Goal: Transaction & Acquisition: Purchase product/service

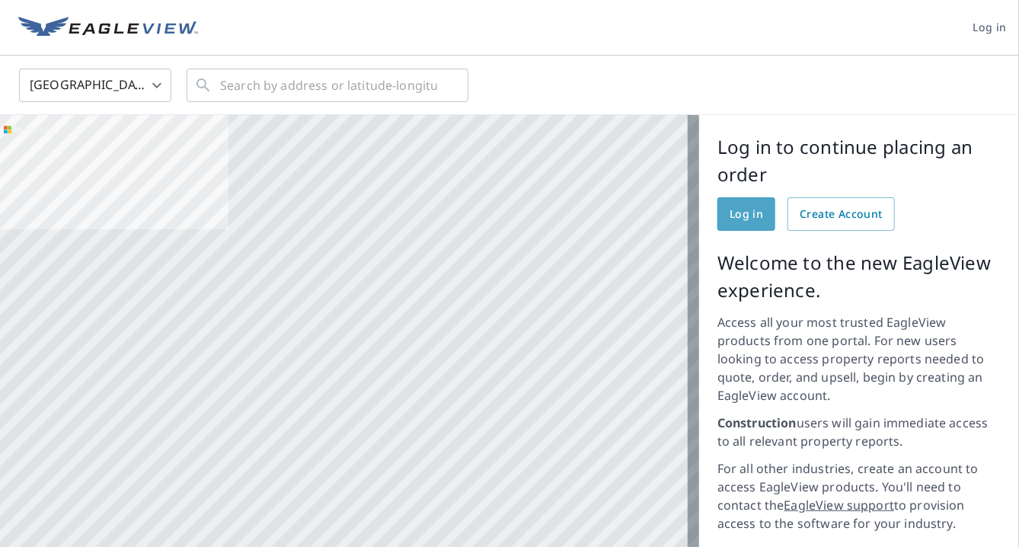
click at [731, 211] on span "Log in" at bounding box center [745, 214] width 33 height 19
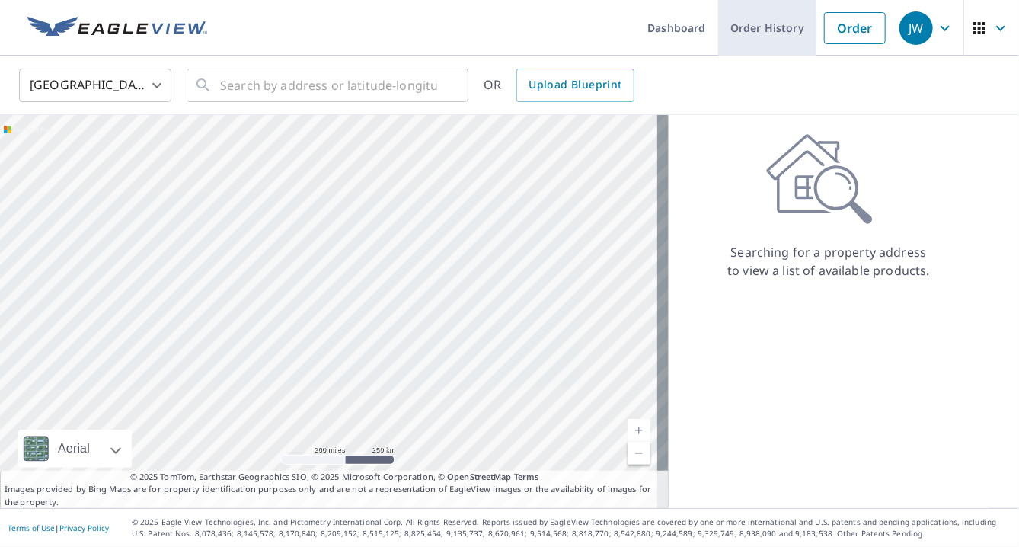
click at [758, 28] on link "Order History" at bounding box center [767, 28] width 98 height 56
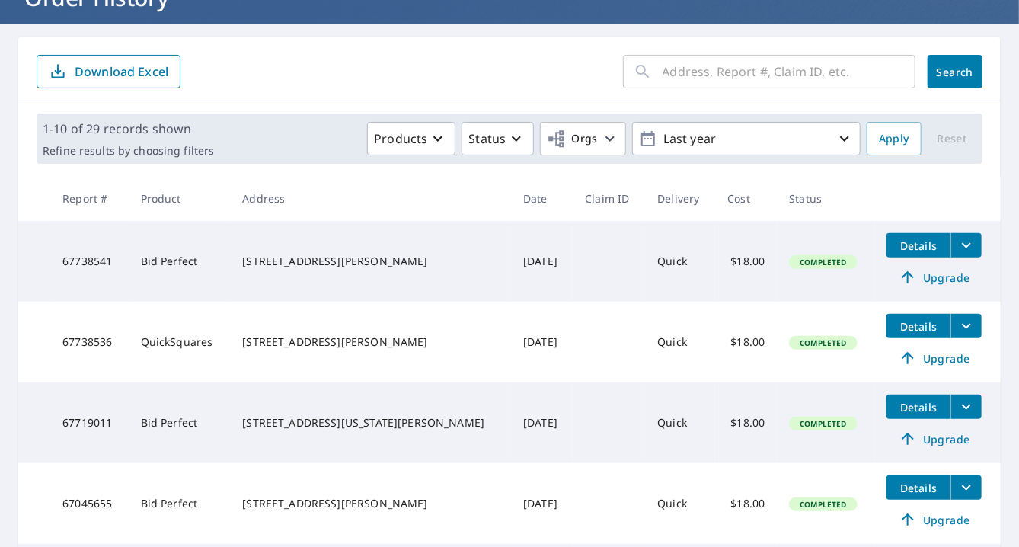
scroll to position [152, 0]
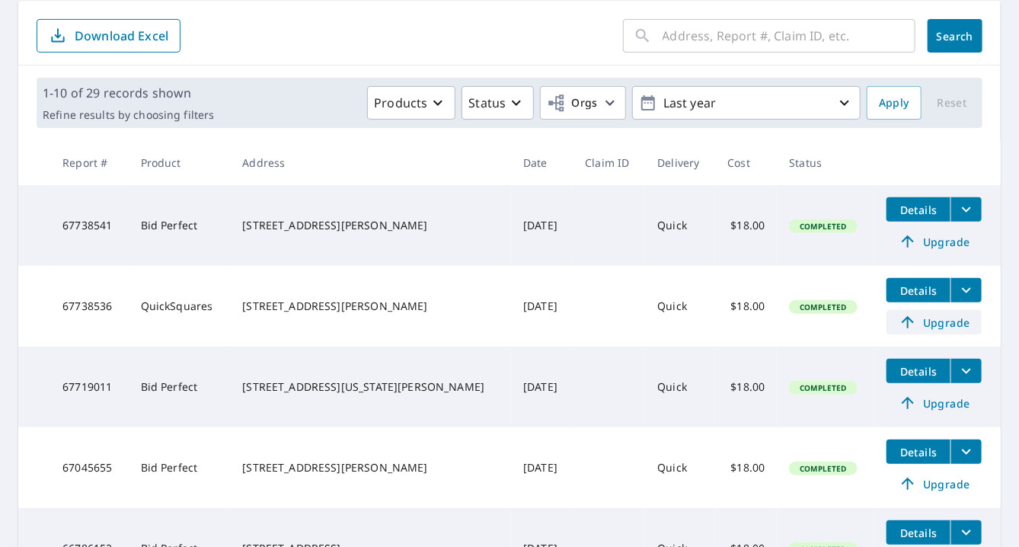
click at [917, 321] on span "Upgrade" at bounding box center [933, 322] width 77 height 18
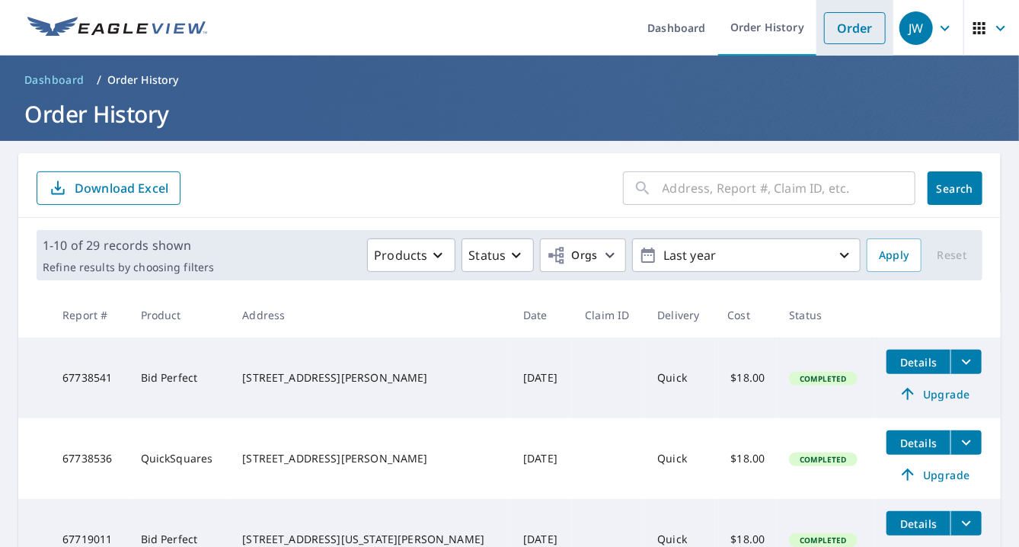
click at [831, 27] on link "Order" at bounding box center [855, 28] width 62 height 32
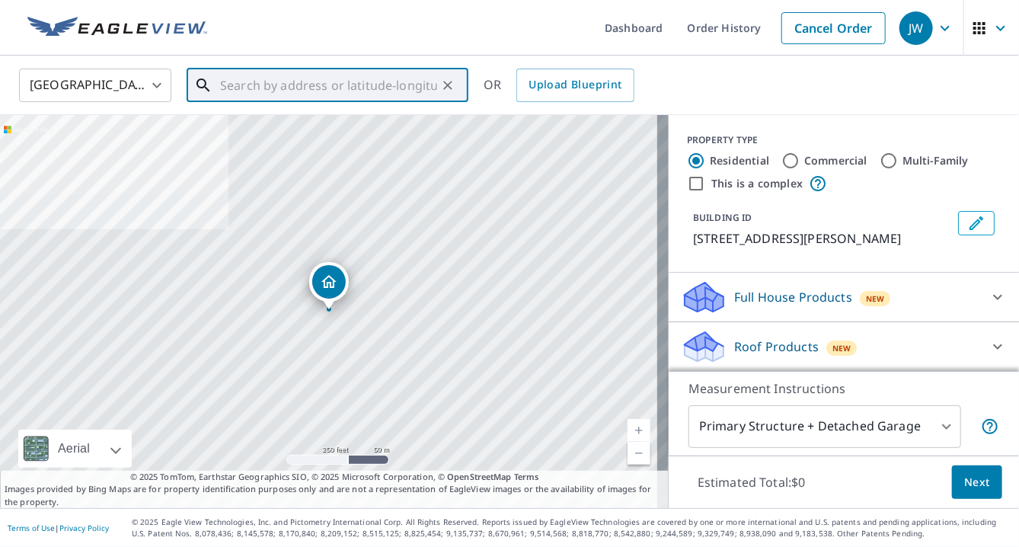
click at [269, 93] on input "text" at bounding box center [328, 85] width 217 height 43
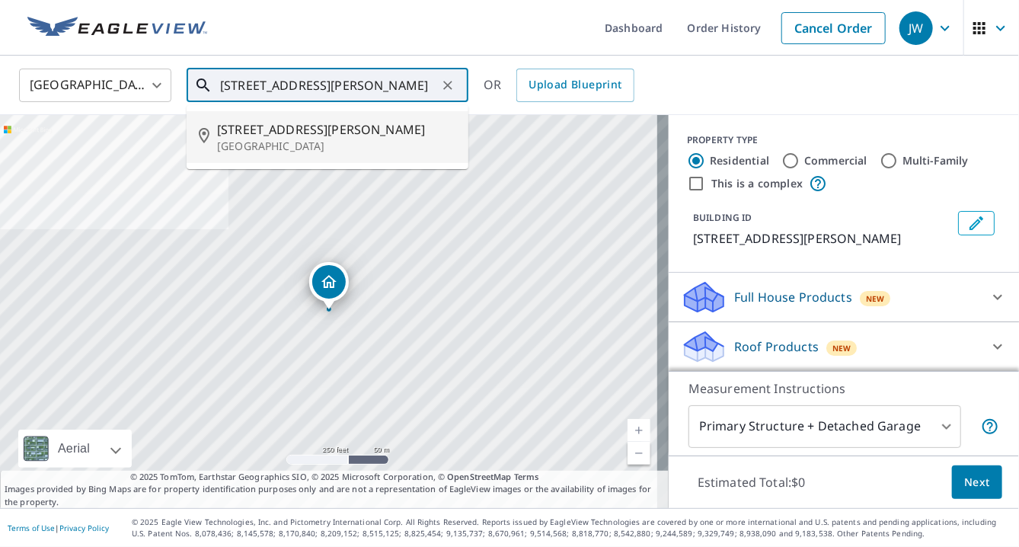
click at [253, 130] on span "[STREET_ADDRESS][PERSON_NAME]" at bounding box center [336, 129] width 239 height 18
type input "[STREET_ADDRESS][PERSON_NAME]"
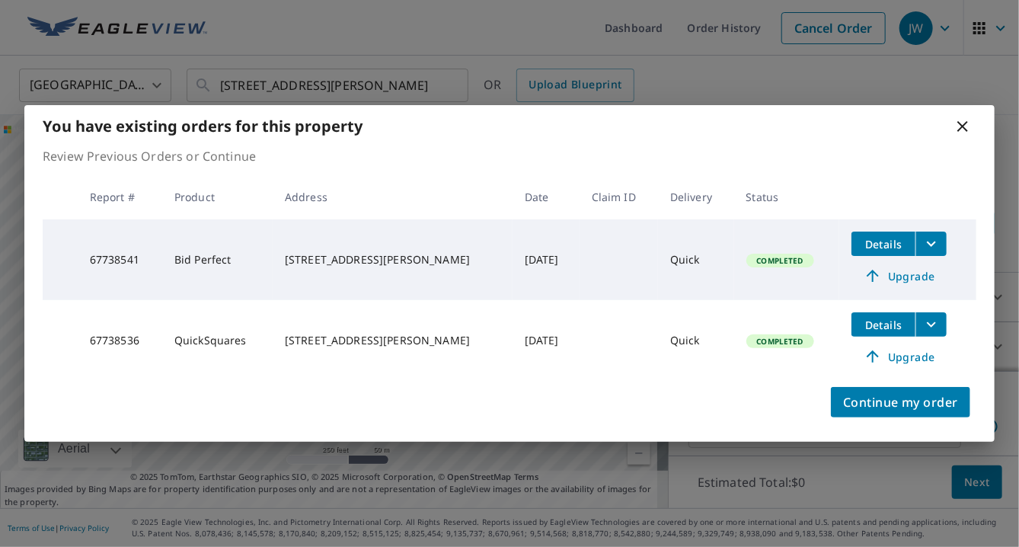
click at [959, 127] on icon at bounding box center [962, 126] width 18 height 18
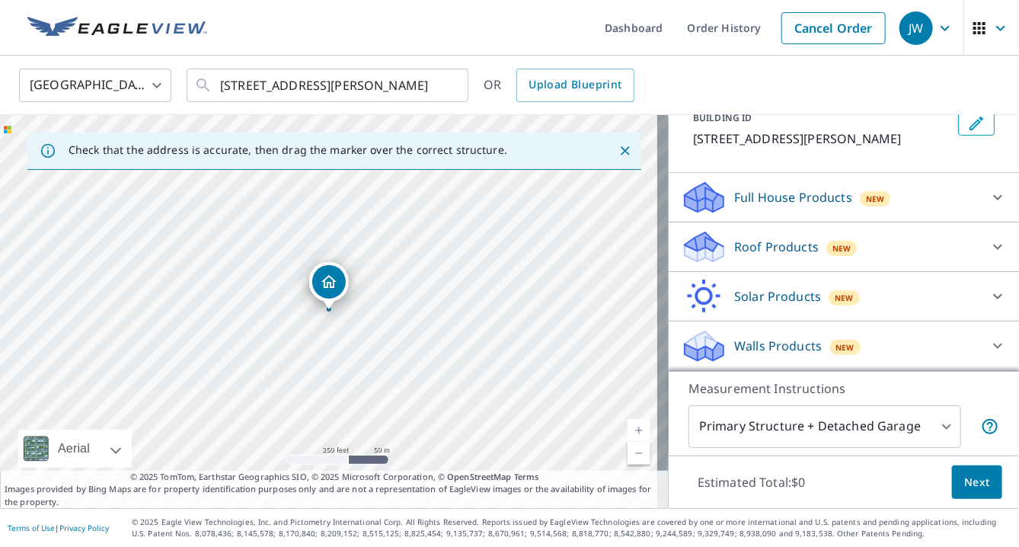
scroll to position [116, 0]
click at [789, 241] on p "Roof Products" at bounding box center [776, 247] width 84 height 18
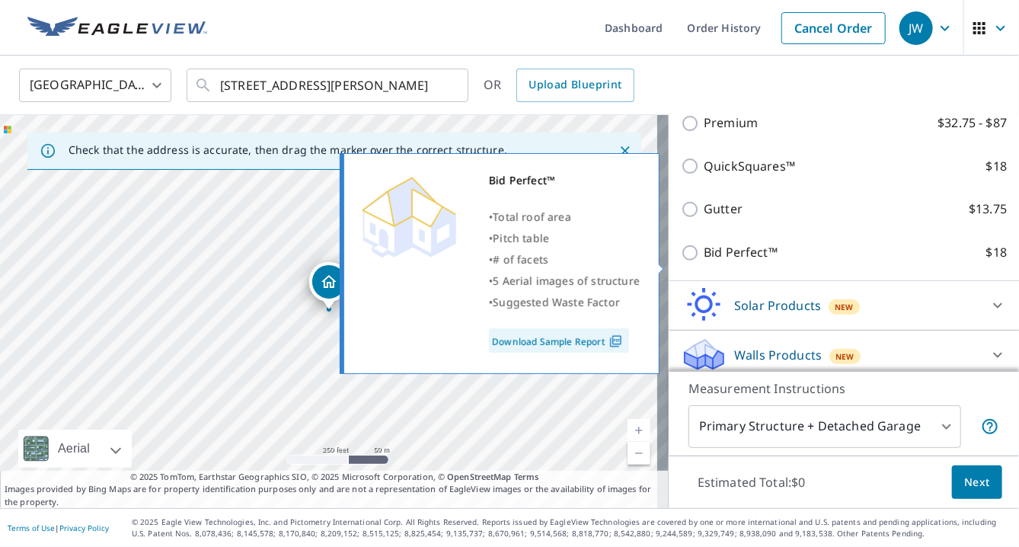
scroll to position [269, 0]
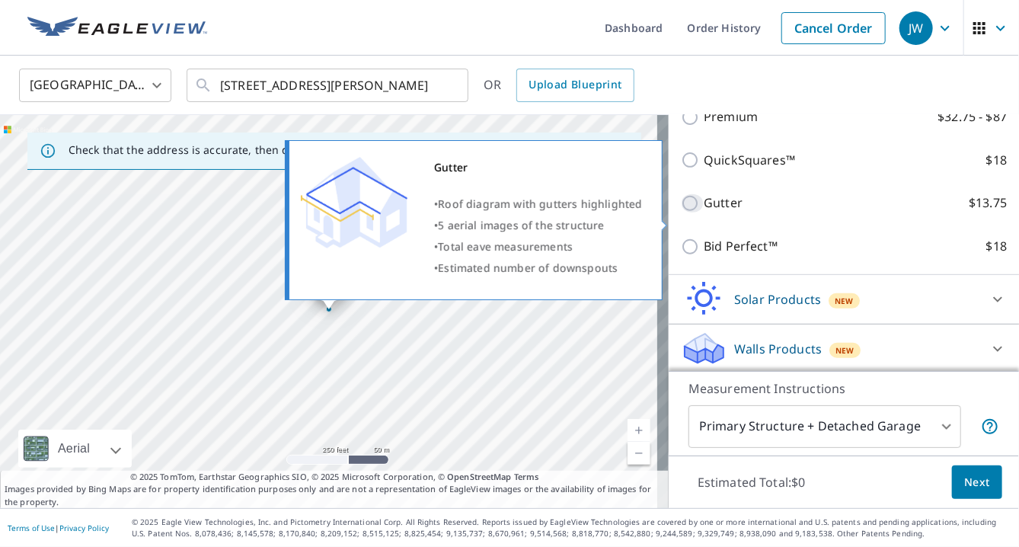
click at [684, 212] on input "Gutter $13.75" at bounding box center [692, 203] width 23 height 18
checkbox input "true"
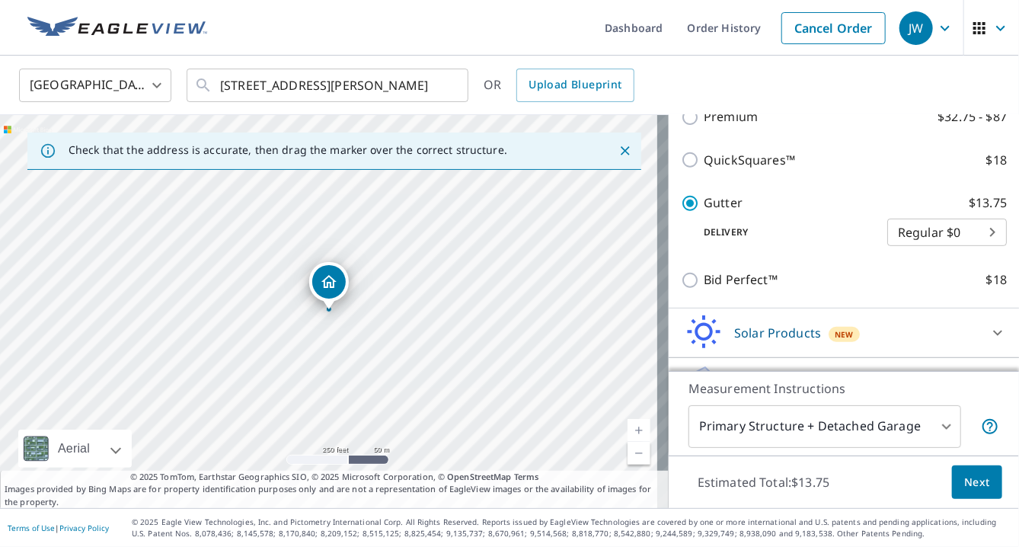
click at [952, 480] on button "Next" at bounding box center [977, 482] width 50 height 34
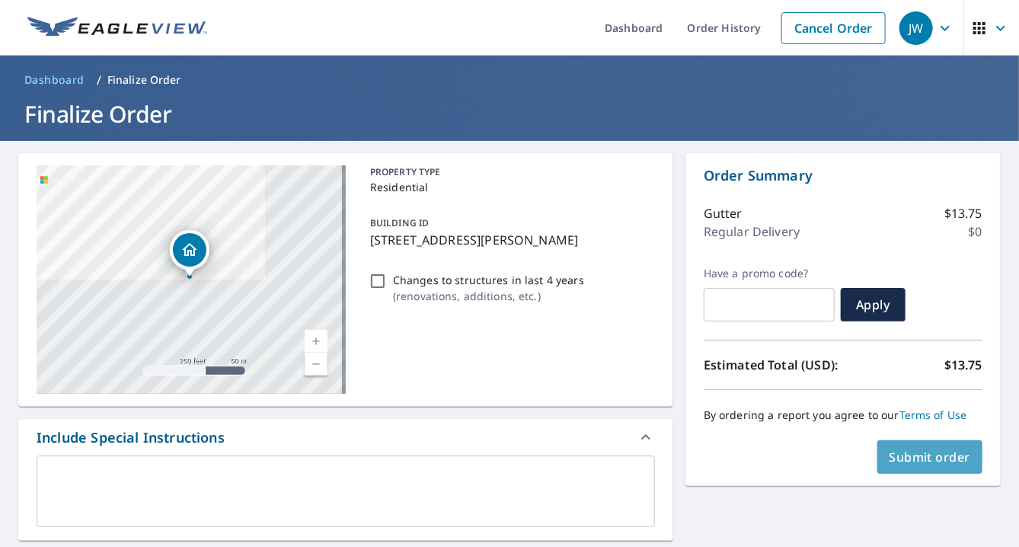
click at [929, 454] on span "Submit order" at bounding box center [929, 456] width 81 height 17
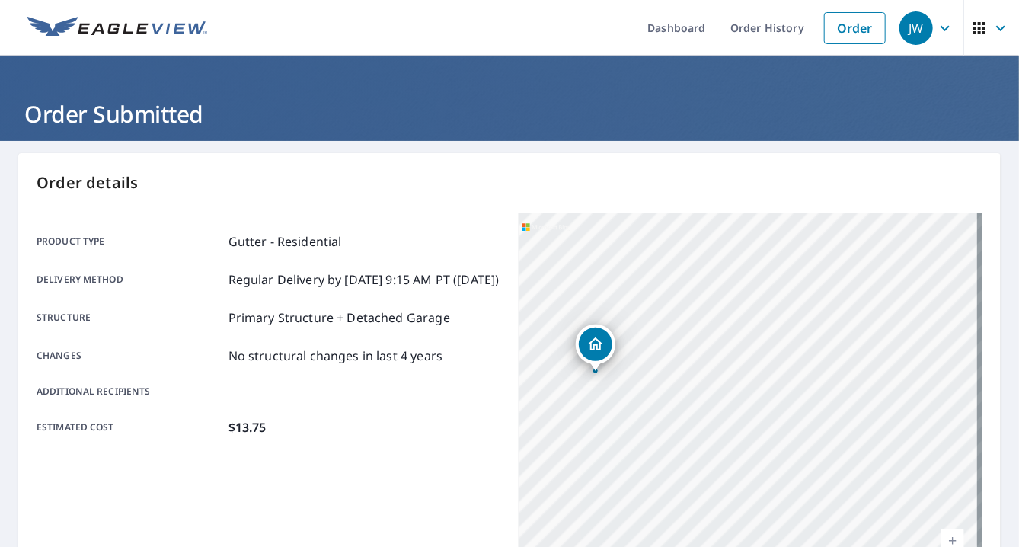
drag, startPoint x: 606, startPoint y: 265, endPoint x: 592, endPoint y: 349, distance: 85.6
click at [592, 349] on icon "Dropped pin, building 1, Residential property, 15310 Calle Enrique Morgan Hill,…" at bounding box center [595, 344] width 18 height 18
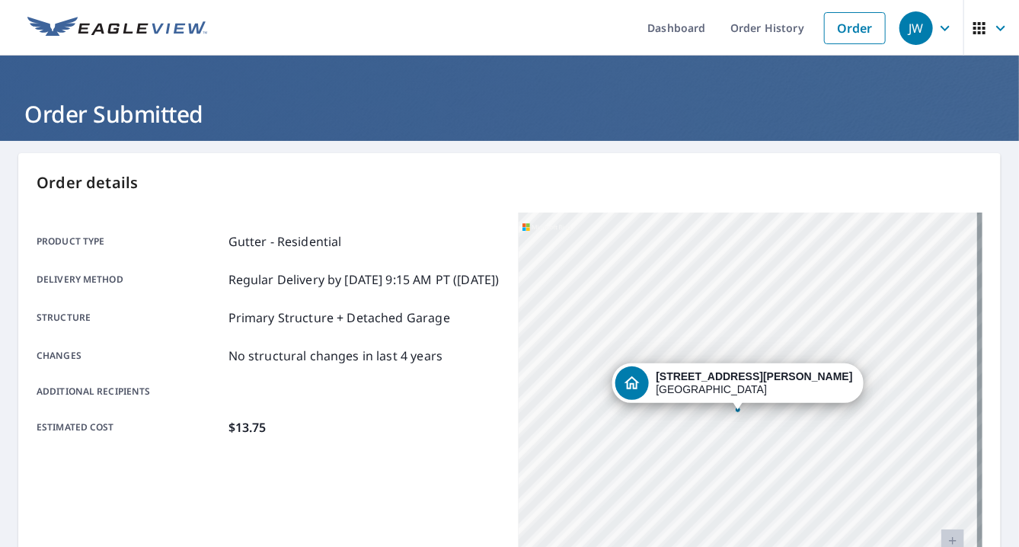
drag, startPoint x: 794, startPoint y: 344, endPoint x: 640, endPoint y: 307, distance: 158.2
click at [640, 307] on div "[STREET_ADDRESS][PERSON_NAME]" at bounding box center [750, 402] width 464 height 381
click at [731, 340] on div "[STREET_ADDRESS][PERSON_NAME]" at bounding box center [750, 402] width 464 height 381
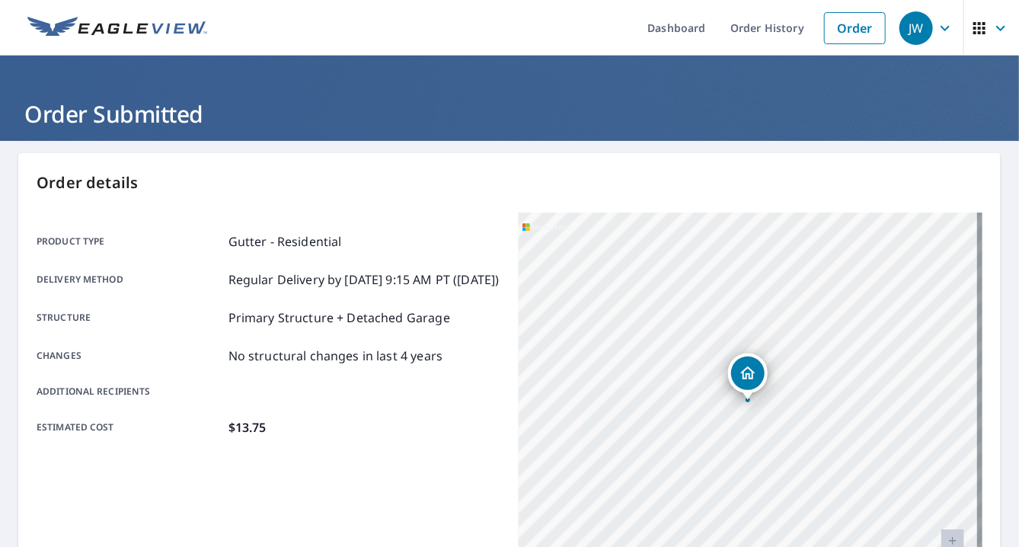
click at [731, 340] on div "[STREET_ADDRESS][PERSON_NAME]" at bounding box center [750, 402] width 464 height 381
click at [780, 341] on div "[STREET_ADDRESS][PERSON_NAME]" at bounding box center [750, 402] width 464 height 381
click at [842, 27] on link "Order" at bounding box center [855, 28] width 62 height 32
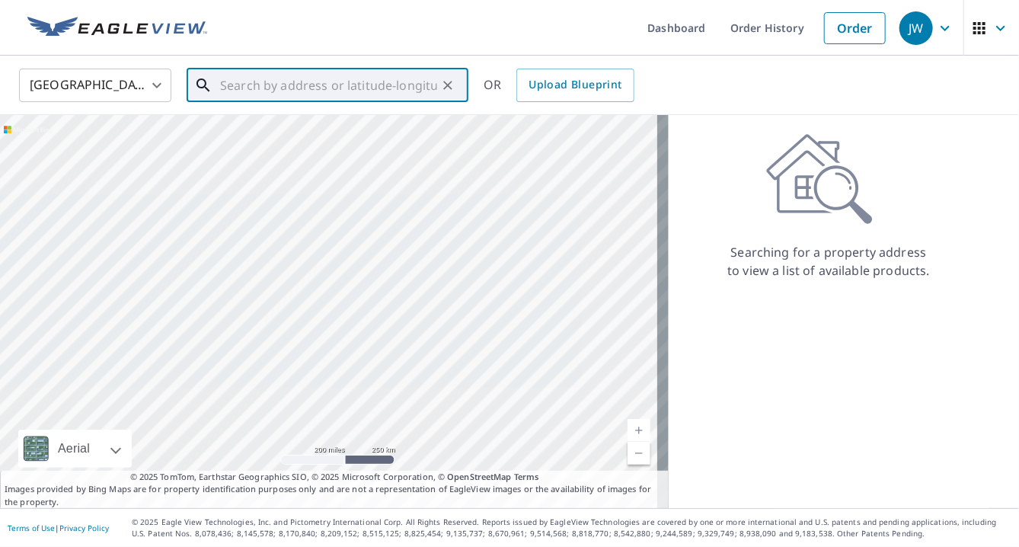
click at [401, 91] on input "text" at bounding box center [328, 85] width 217 height 43
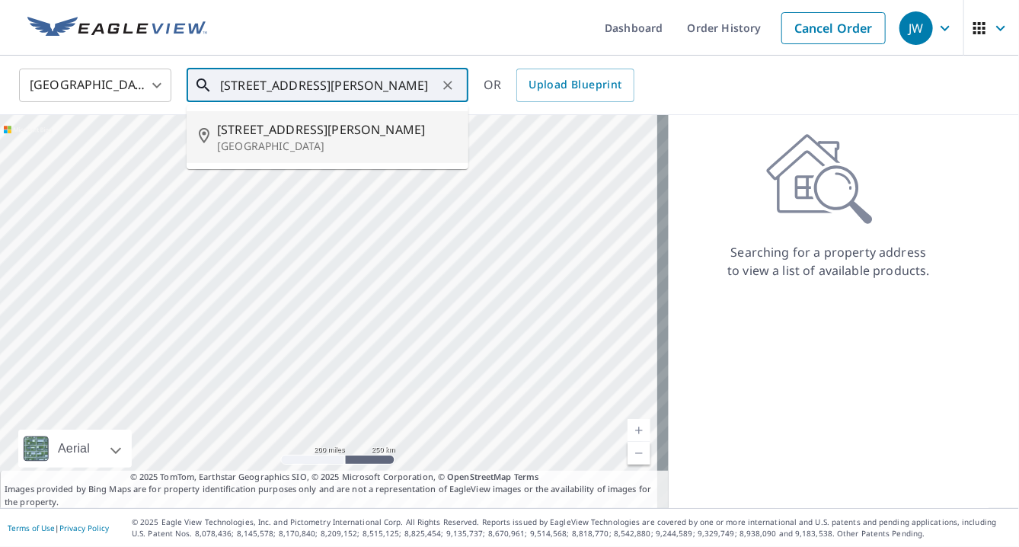
click at [265, 140] on p "[GEOGRAPHIC_DATA]" at bounding box center [336, 146] width 239 height 15
type input "[STREET_ADDRESS][PERSON_NAME]"
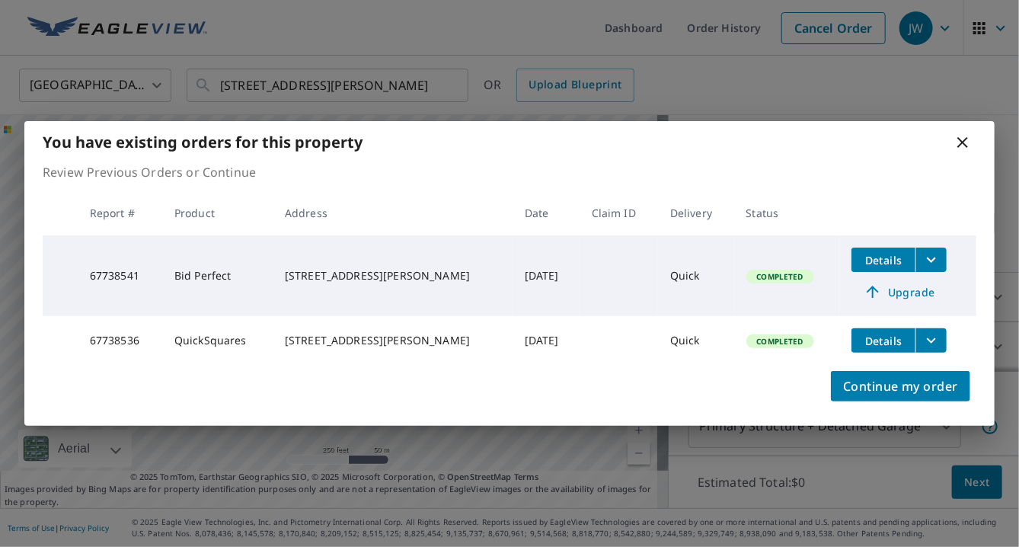
click at [960, 135] on icon at bounding box center [962, 142] width 18 height 18
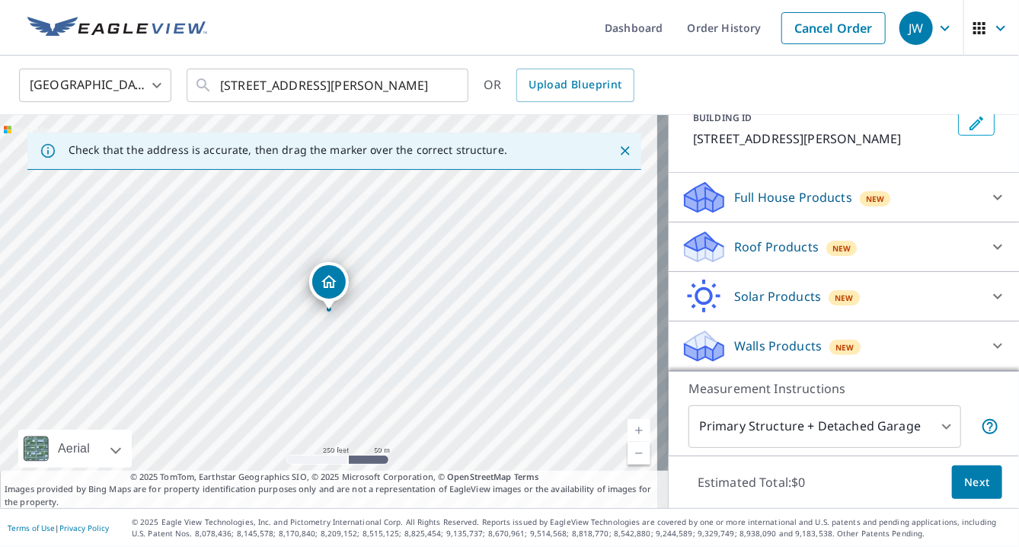
scroll to position [116, 0]
click at [795, 241] on p "Roof Products" at bounding box center [776, 247] width 84 height 18
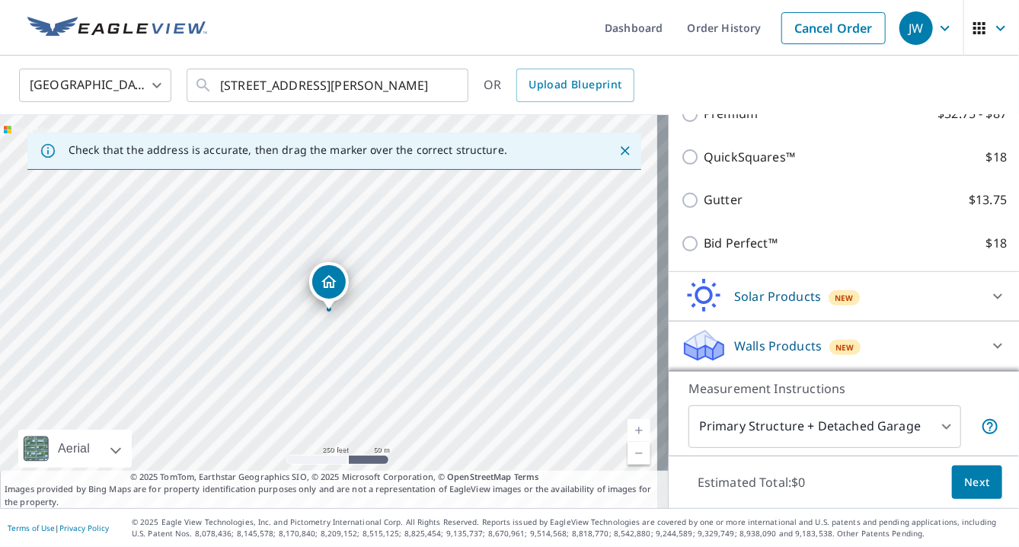
scroll to position [288, 0]
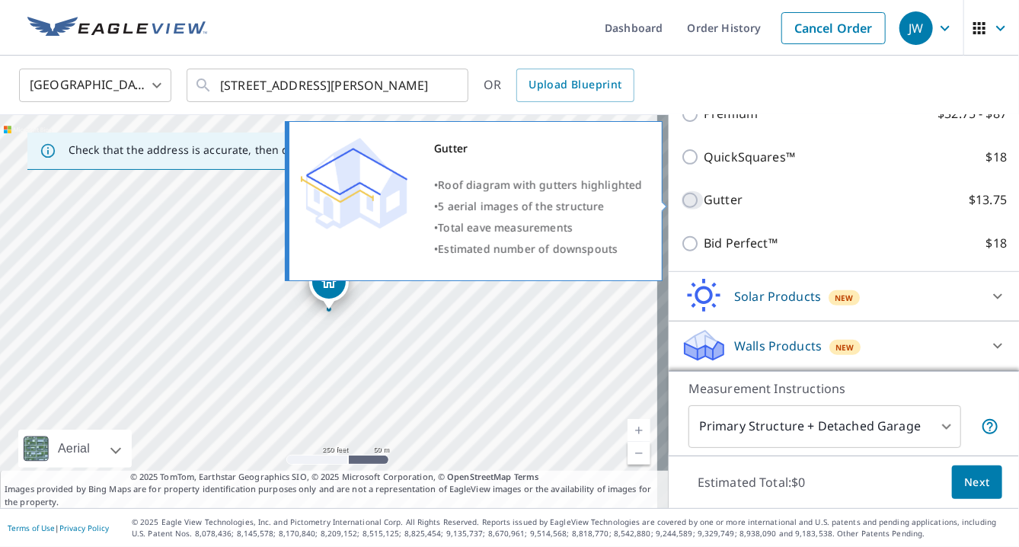
click at [683, 203] on input "Gutter $13.75" at bounding box center [692, 200] width 23 height 18
checkbox input "true"
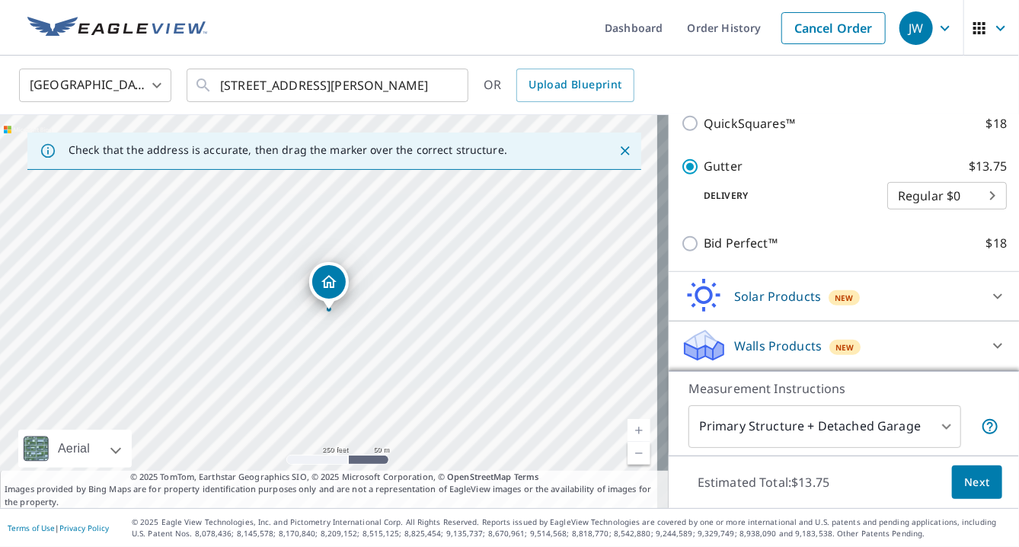
scroll to position [345, 0]
click at [964, 479] on span "Next" at bounding box center [977, 482] width 26 height 19
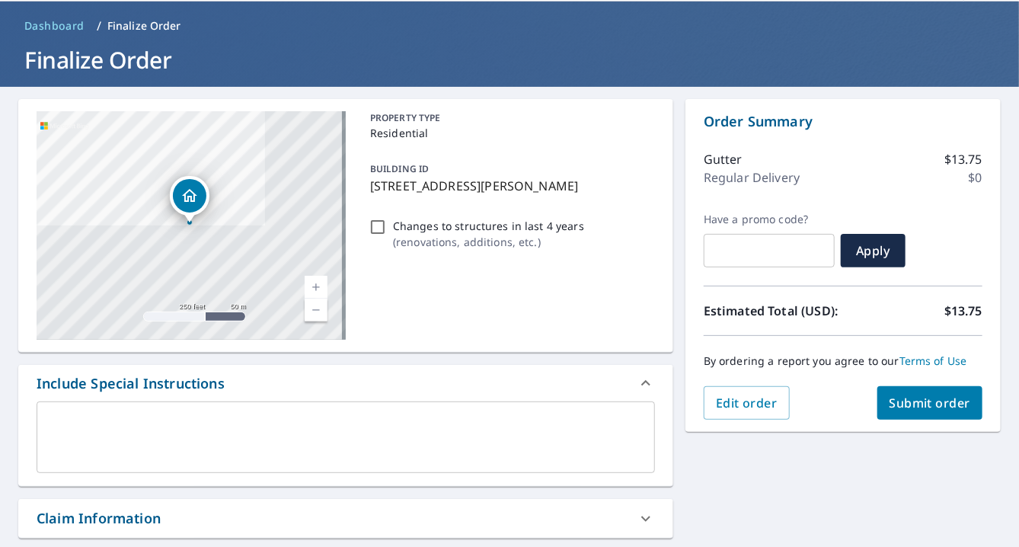
scroll to position [76, 0]
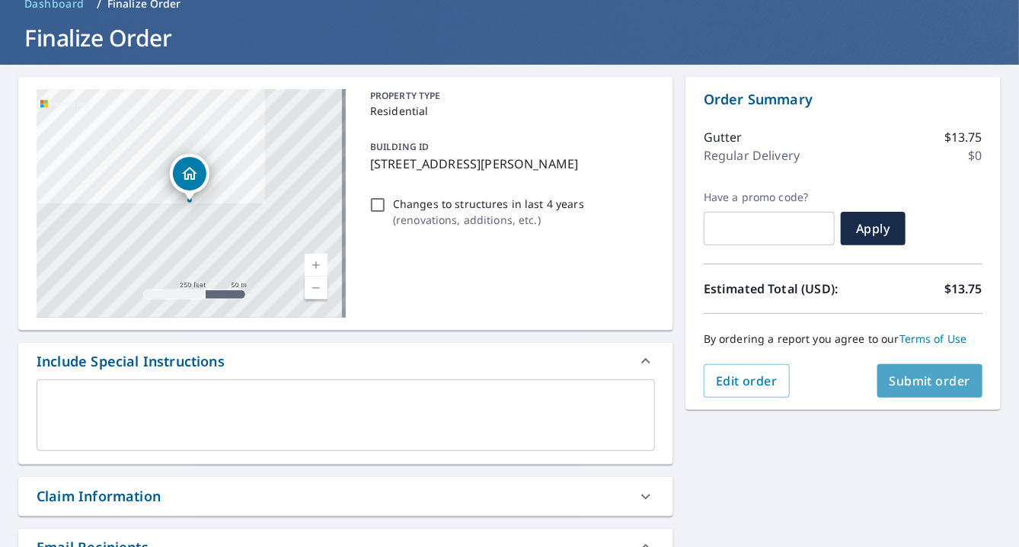
click at [877, 377] on button "Submit order" at bounding box center [930, 380] width 106 height 33
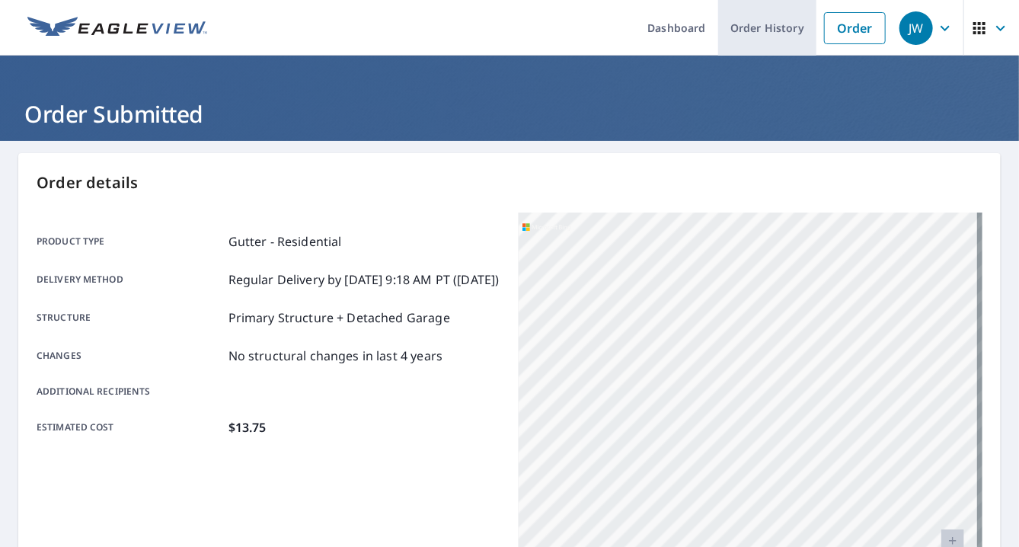
click at [780, 30] on link "Order History" at bounding box center [767, 28] width 98 height 56
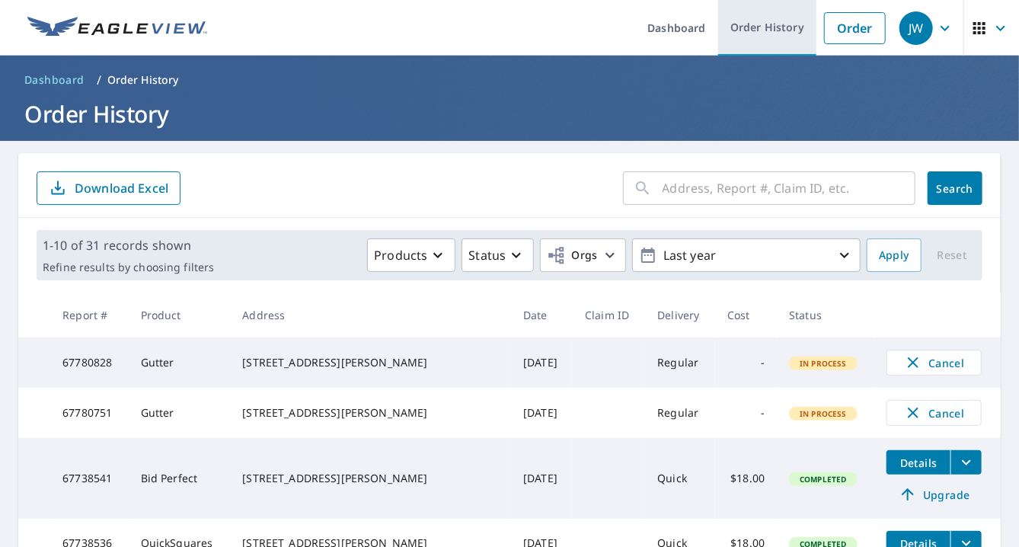
click at [747, 20] on link "Order History" at bounding box center [767, 28] width 98 height 56
click at [899, 30] on div "JW" at bounding box center [915, 27] width 33 height 33
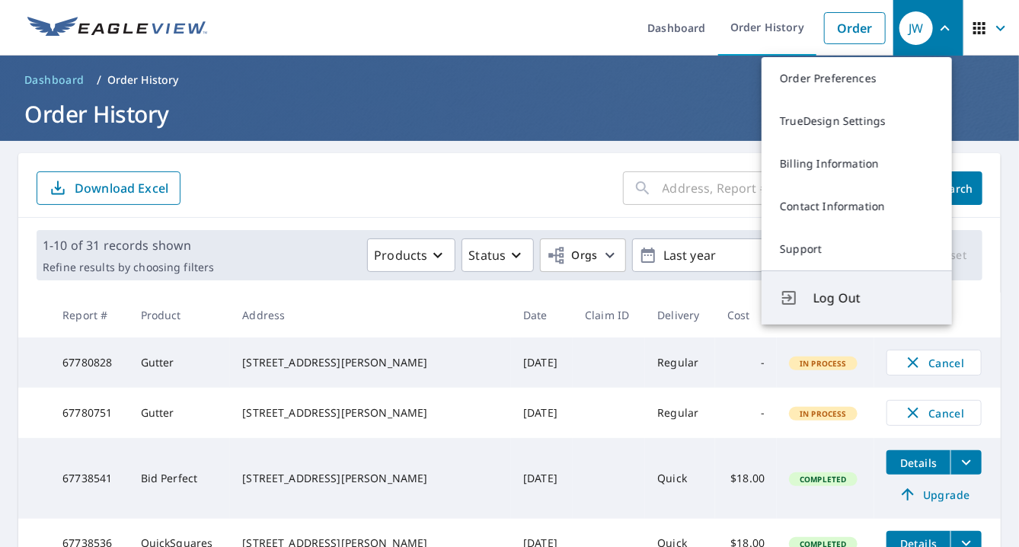
click at [818, 294] on span "Log Out" at bounding box center [873, 298] width 120 height 18
click at [818, 293] on th "Status" at bounding box center [824, 314] width 97 height 45
